Goal: Book appointment/travel/reservation

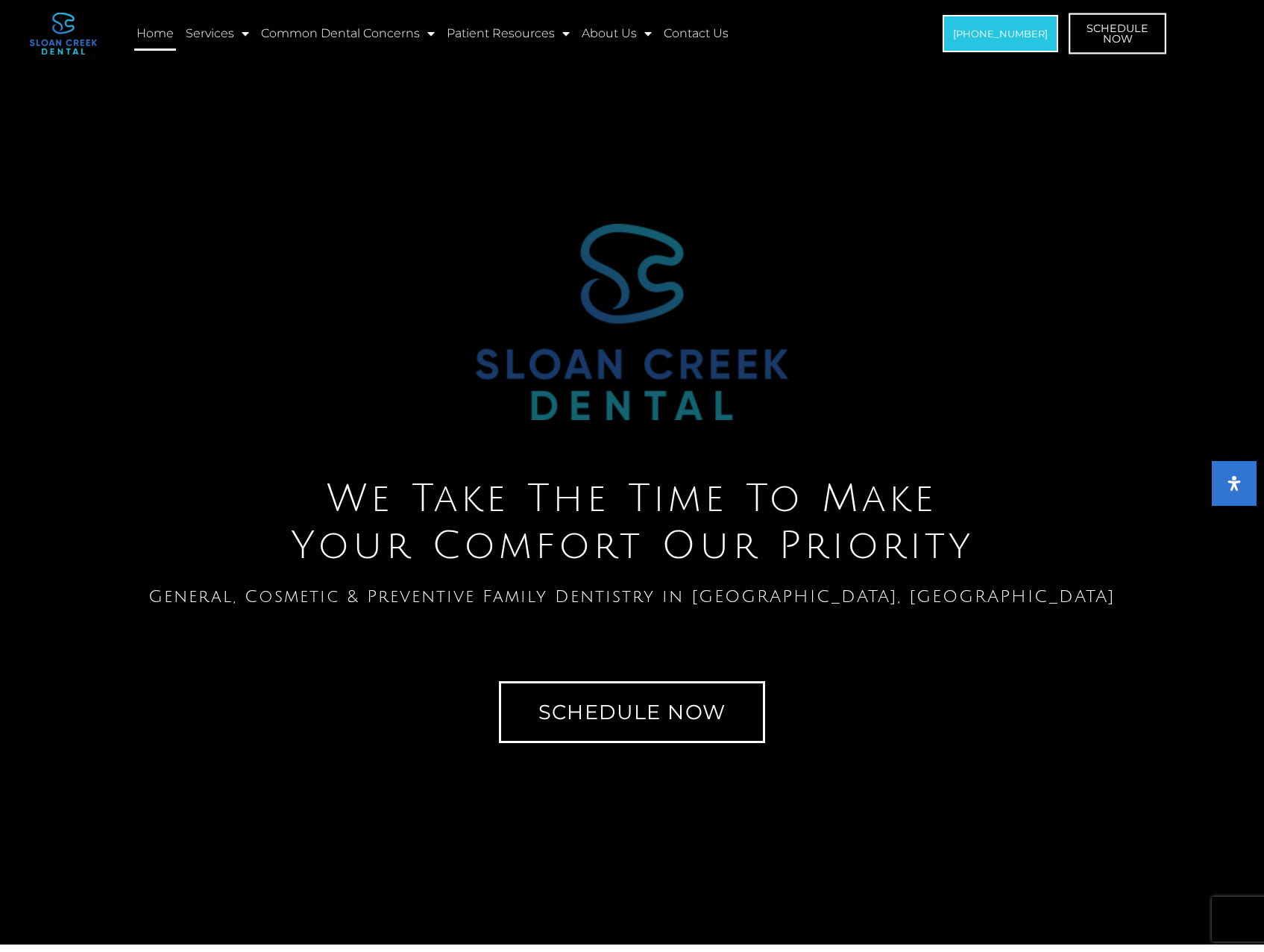
click at [1106, 38] on span "Schedule Now" at bounding box center [1118, 34] width 62 height 22
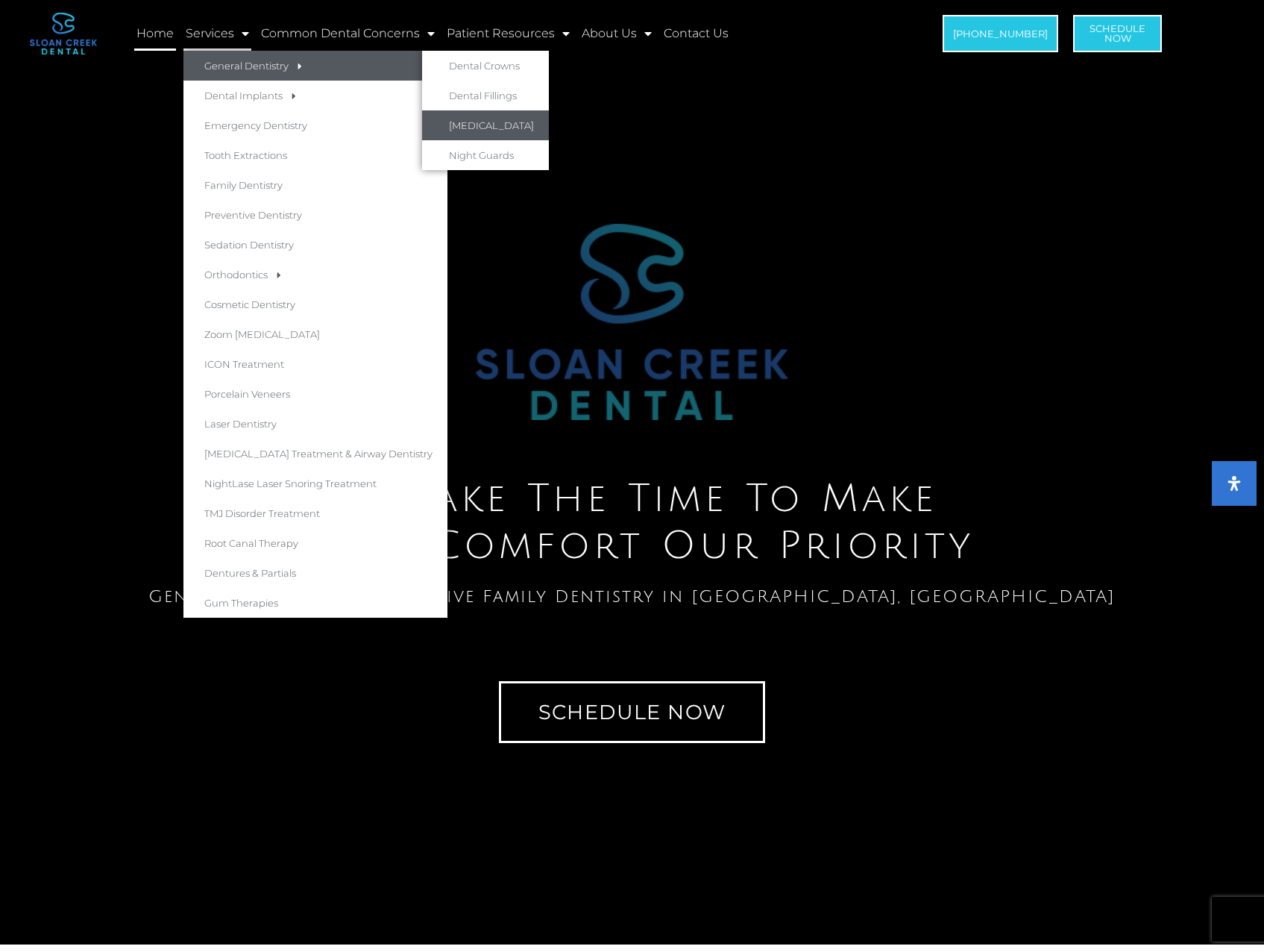
click at [487, 126] on link "[MEDICAL_DATA]" at bounding box center [485, 125] width 127 height 30
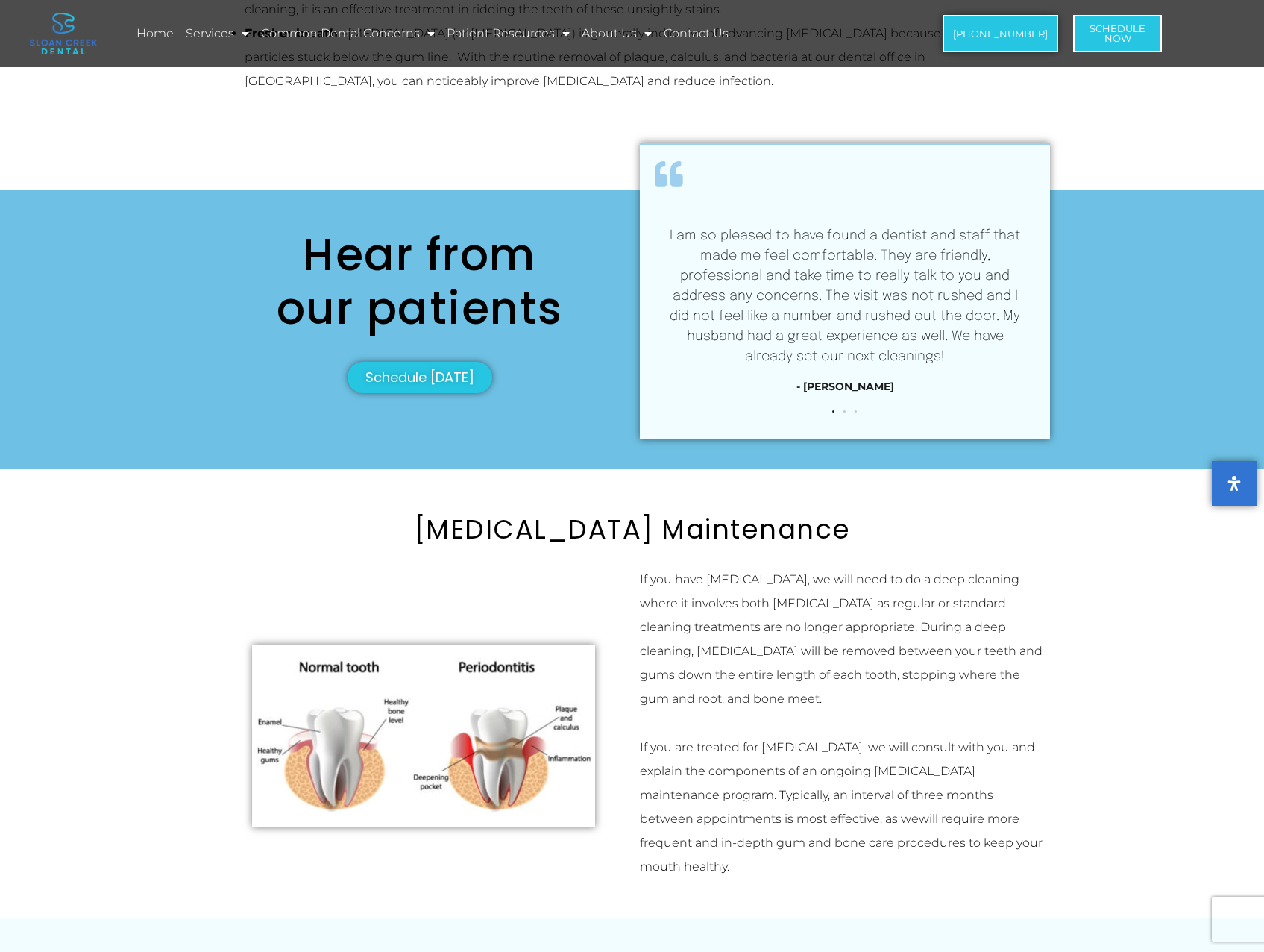
scroll to position [2312, 0]
